Goal: Contribute content

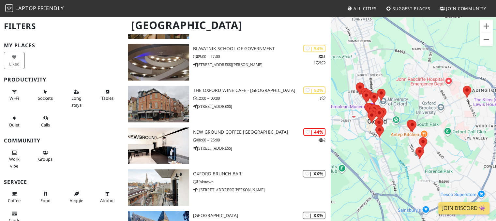
scroll to position [764, 0]
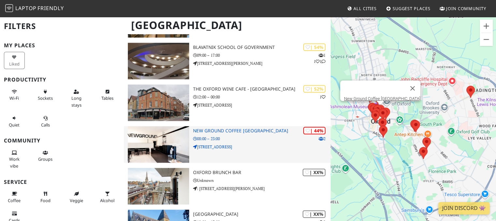
click at [249, 128] on h3 "New Ground Coffee [GEOGRAPHIC_DATA]" at bounding box center [262, 131] width 138 height 6
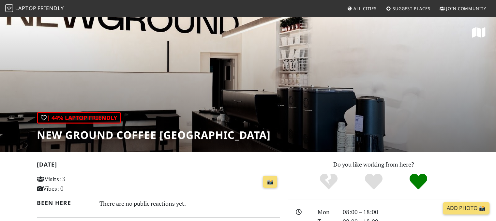
click at [164, 181] on div "📸" at bounding box center [199, 182] width 159 height 18
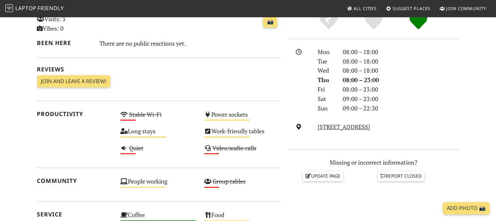
scroll to position [155, 0]
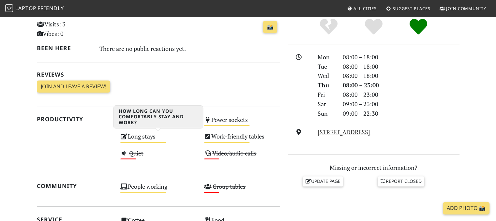
click at [151, 142] on div "Medium" at bounding box center [143, 142] width 46 height 1
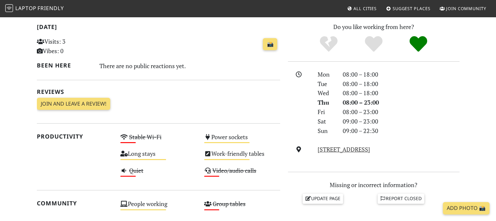
scroll to position [0, 0]
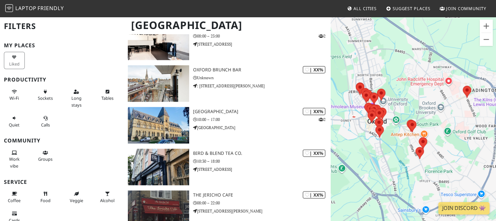
scroll to position [858, 0]
